Goal: Information Seeking & Learning: Learn about a topic

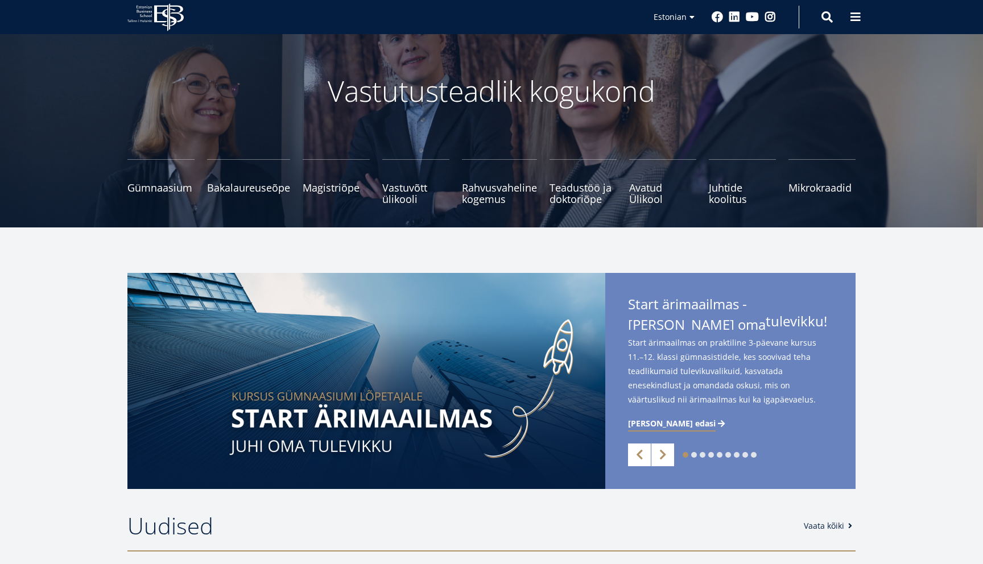
scroll to position [68, 0]
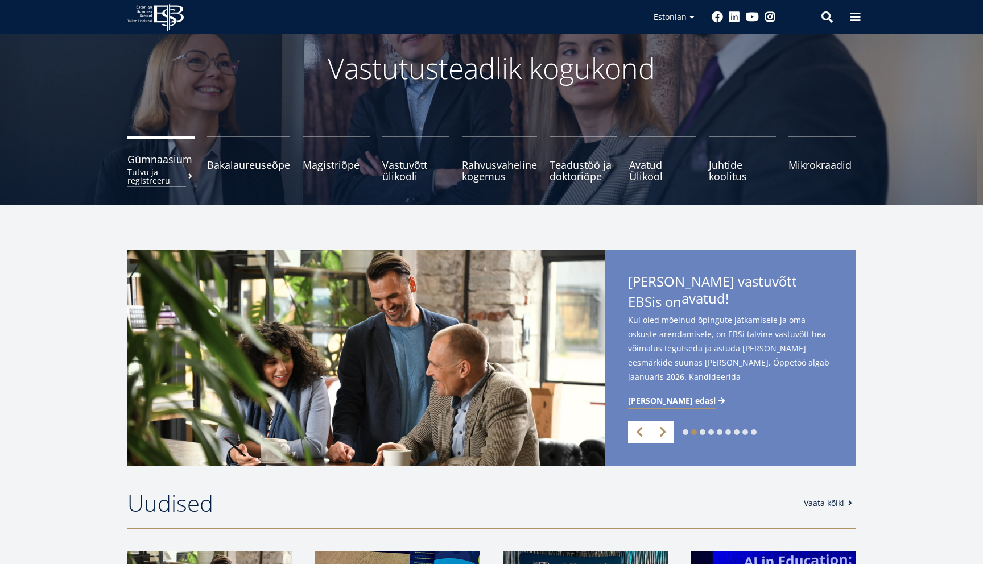
click at [158, 172] on small "Tutvu ja registreeru" at bounding box center [160, 176] width 67 height 17
click at [254, 170] on small "Tutvu ja registreeru" at bounding box center [248, 176] width 83 height 17
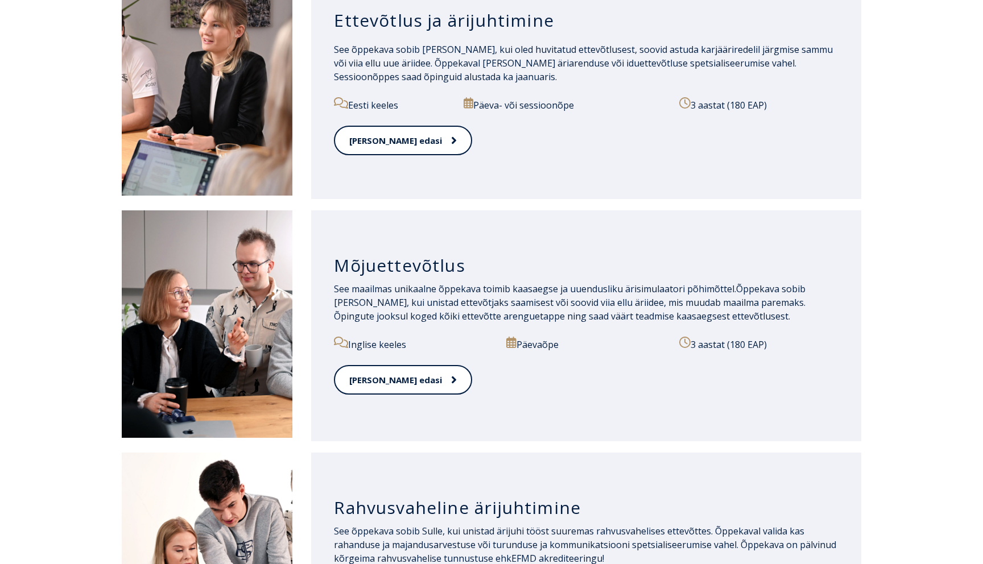
scroll to position [889, 0]
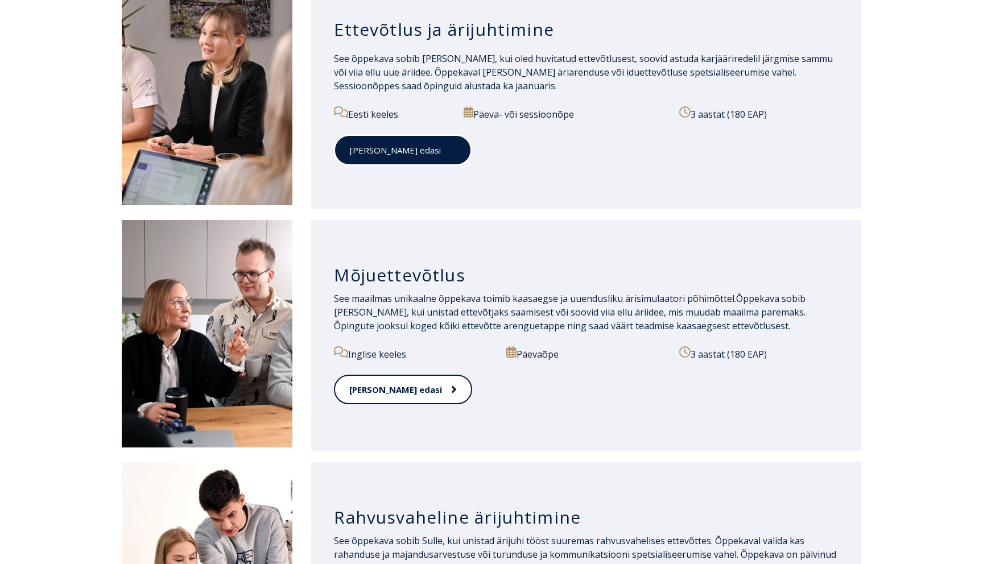
click at [411, 147] on link "[PERSON_NAME] edasi" at bounding box center [403, 150] width 138 height 31
